Goal: Task Accomplishment & Management: Use online tool/utility

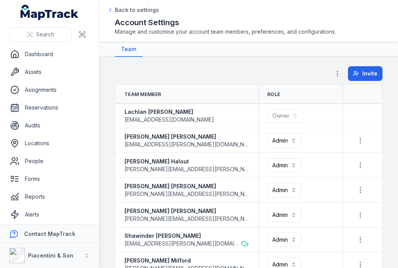
click at [40, 55] on link "Dashboard" at bounding box center [49, 55] width 87 height 16
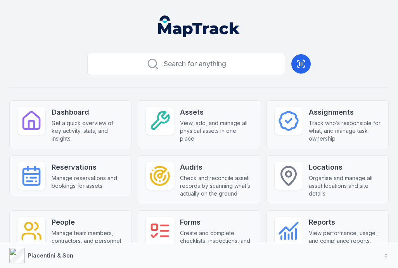
click at [300, 67] on icon at bounding box center [300, 63] width 9 height 9
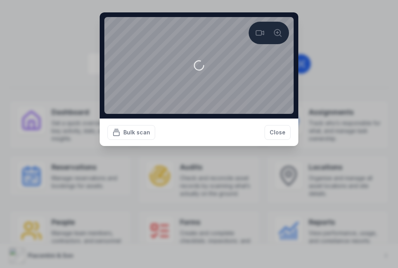
click at [218, 19] on video at bounding box center [198, 65] width 189 height 97
click at [286, 140] on button "Close" at bounding box center [278, 132] width 26 height 15
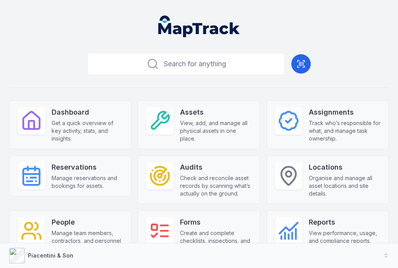
click at [305, 63] on icon at bounding box center [300, 63] width 9 height 9
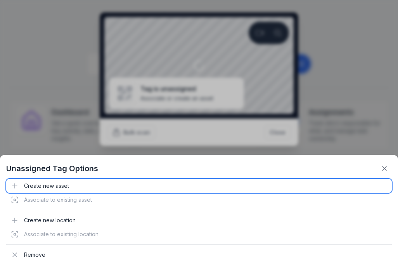
click at [66, 186] on div "Create new asset" at bounding box center [199, 186] width 386 height 14
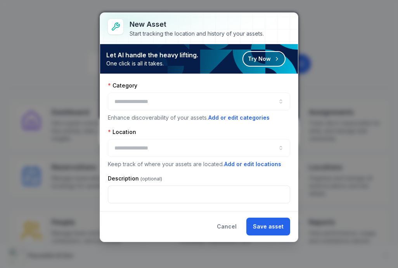
click at [143, 109] on div at bounding box center [199, 102] width 182 height 18
click at [282, 99] on button "button" at bounding box center [199, 102] width 182 height 18
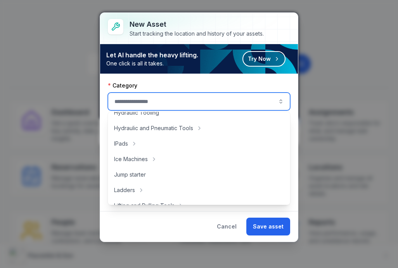
scroll to position [196, 0]
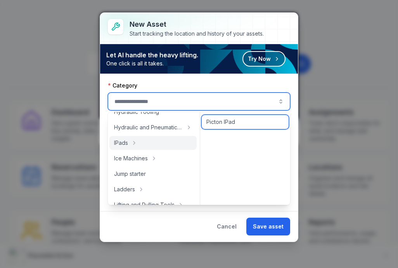
click at [227, 120] on span "Picton IPad" at bounding box center [220, 122] width 29 height 8
type input "**********"
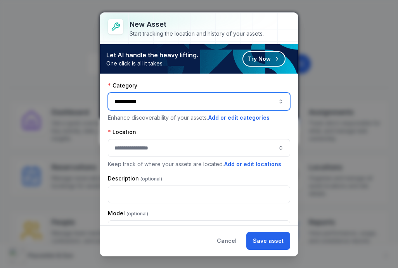
click at [177, 141] on button "button" at bounding box center [199, 148] width 182 height 18
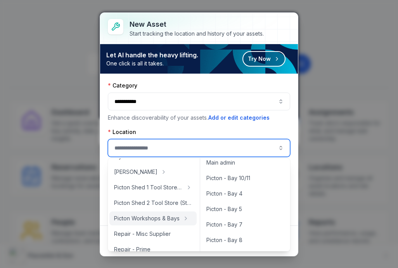
scroll to position [69, 0]
click at [156, 217] on span "Picton Workshops & Bays" at bounding box center [147, 219] width 66 height 8
type input "**********"
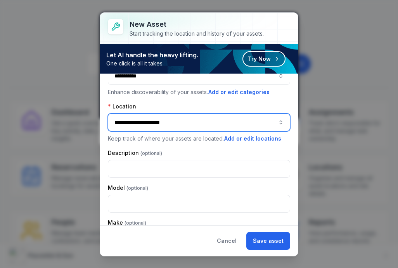
scroll to position [33, 0]
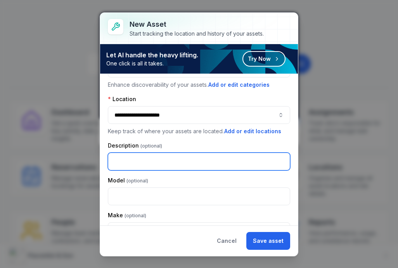
click at [204, 161] on input "text" at bounding box center [199, 162] width 182 height 18
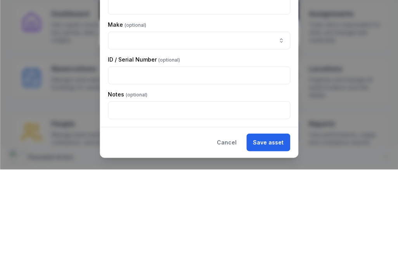
scroll to position [125, 0]
type input "****"
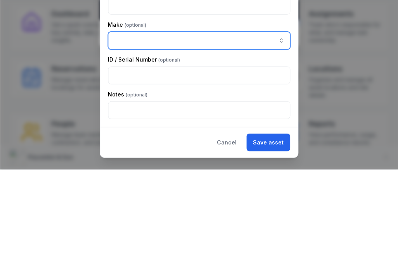
click at [218, 130] on input "asset-add:cf[ca1b6296-9635-4ae3-ae60-00faad6de89d]-label" at bounding box center [199, 139] width 182 height 18
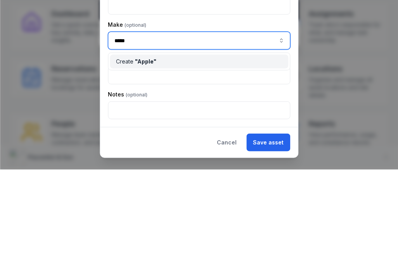
click at [139, 157] on span "" Apple "" at bounding box center [145, 160] width 21 height 7
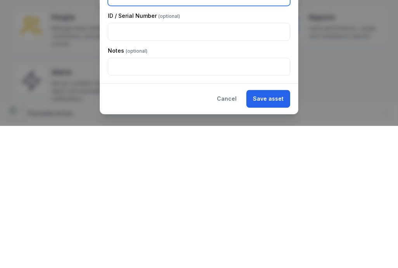
scroll to position [63, 0]
type input "*****"
click at [273, 232] on button "Save asset" at bounding box center [268, 241] width 44 height 18
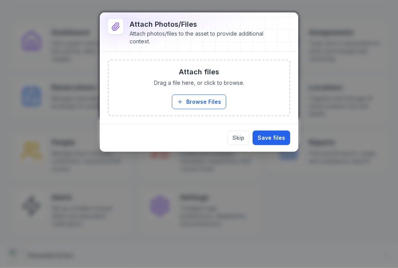
click at [212, 106] on button "Browse Files" at bounding box center [199, 102] width 54 height 15
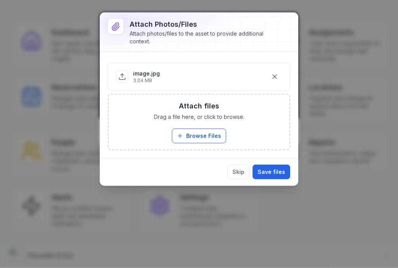
click at [272, 171] on button "Save files" at bounding box center [272, 172] width 38 height 15
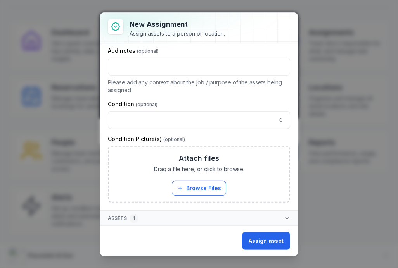
scroll to position [121, 0]
click at [246, 118] on button "button" at bounding box center [199, 120] width 182 height 18
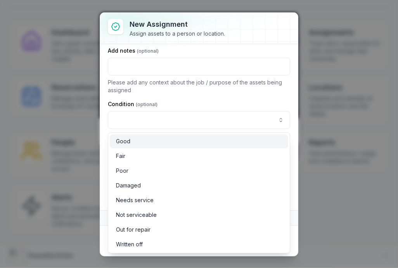
click at [215, 135] on div "Good" at bounding box center [199, 142] width 178 height 14
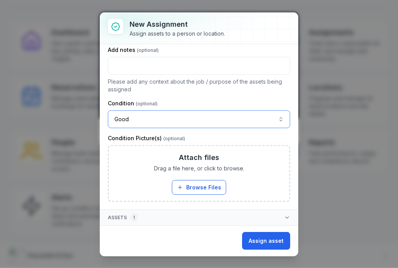
scroll to position [122, 0]
click at [275, 243] on button "Assign asset" at bounding box center [266, 241] width 48 height 18
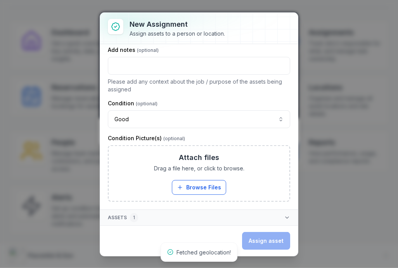
scroll to position [0, 0]
